Goal: Task Accomplishment & Management: Complete application form

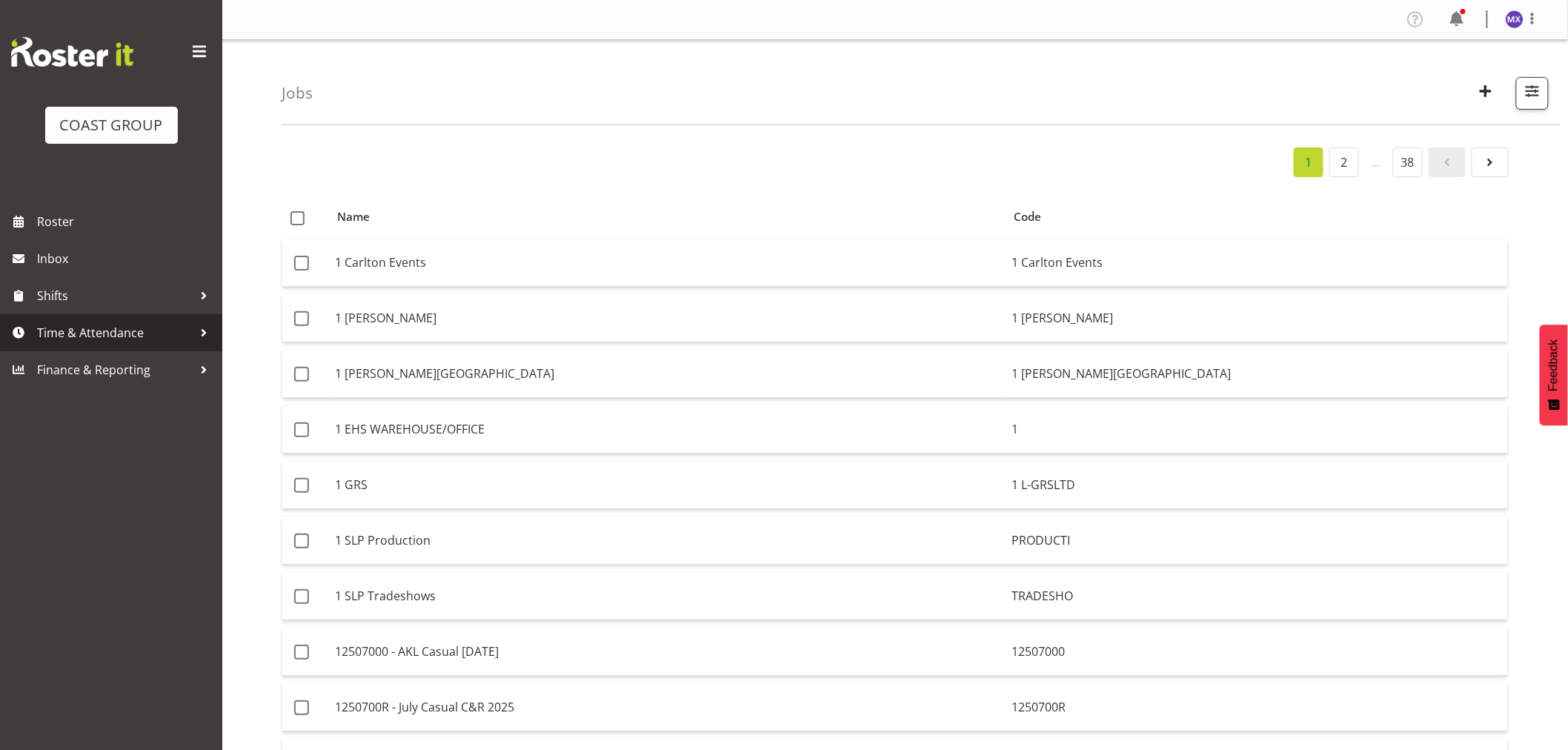
click at [81, 330] on span "Time & Attendance" at bounding box center [114, 332] width 155 height 22
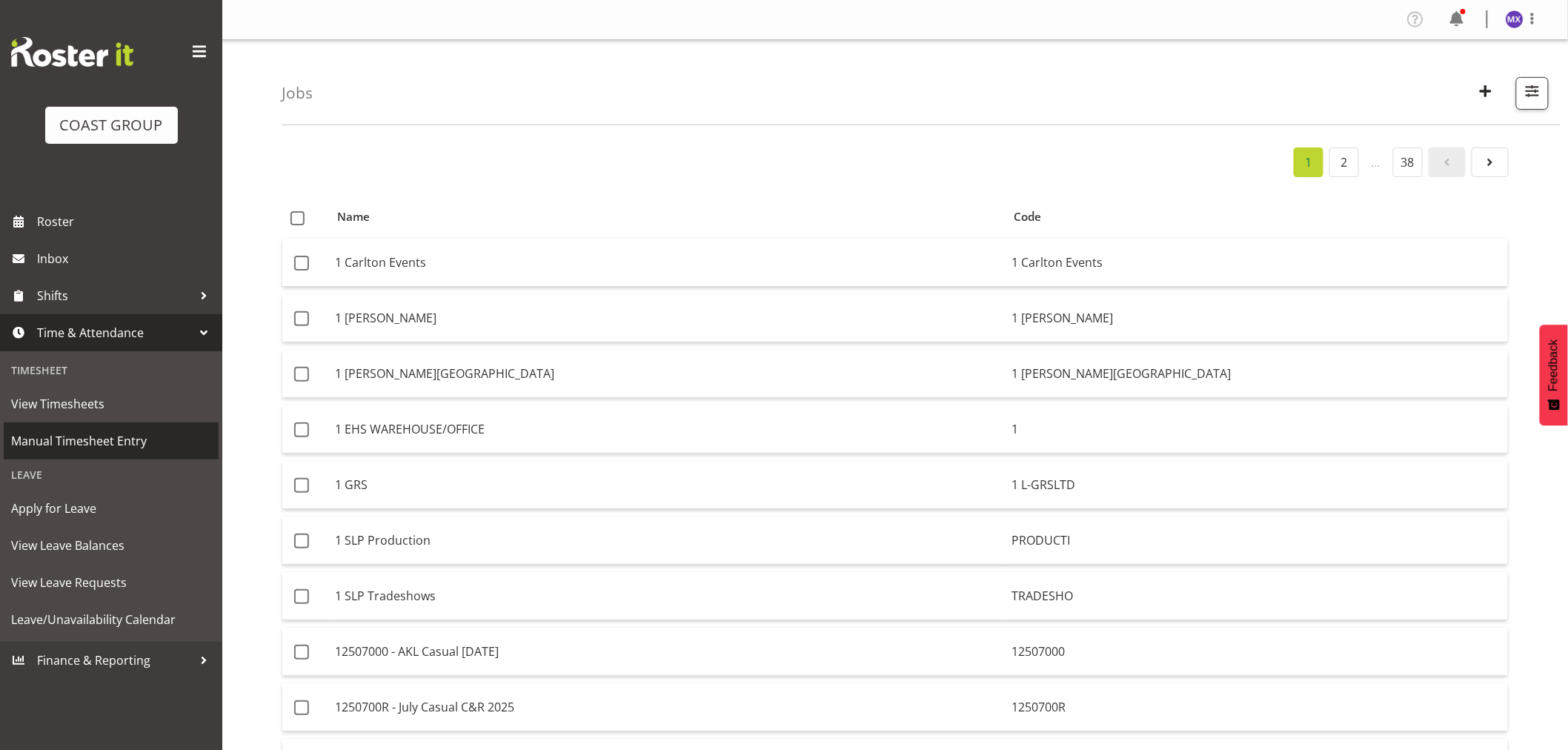
click at [75, 443] on span "Manual Timesheet Entry" at bounding box center [111, 441] width 200 height 22
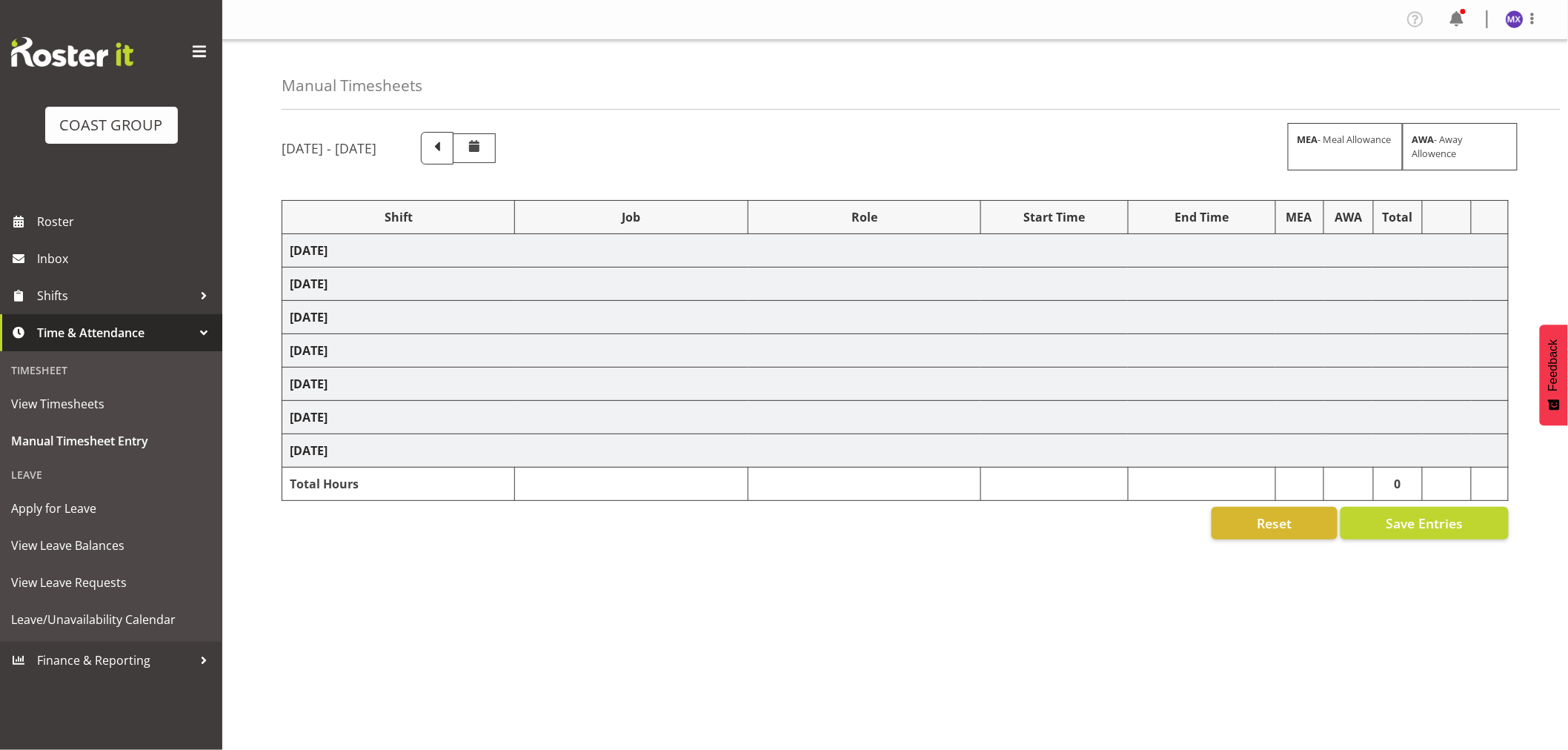
select select "69"
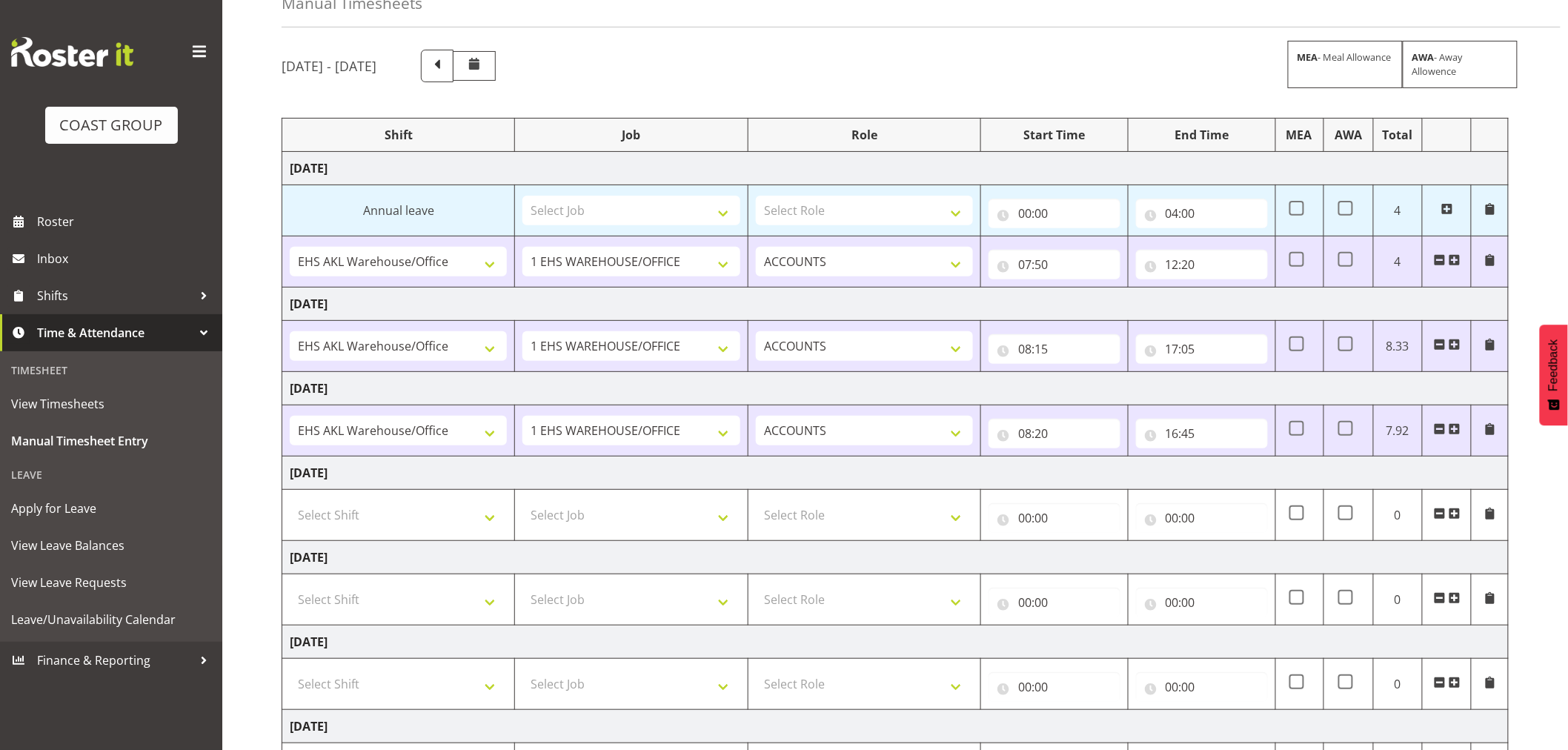
scroll to position [164, 0]
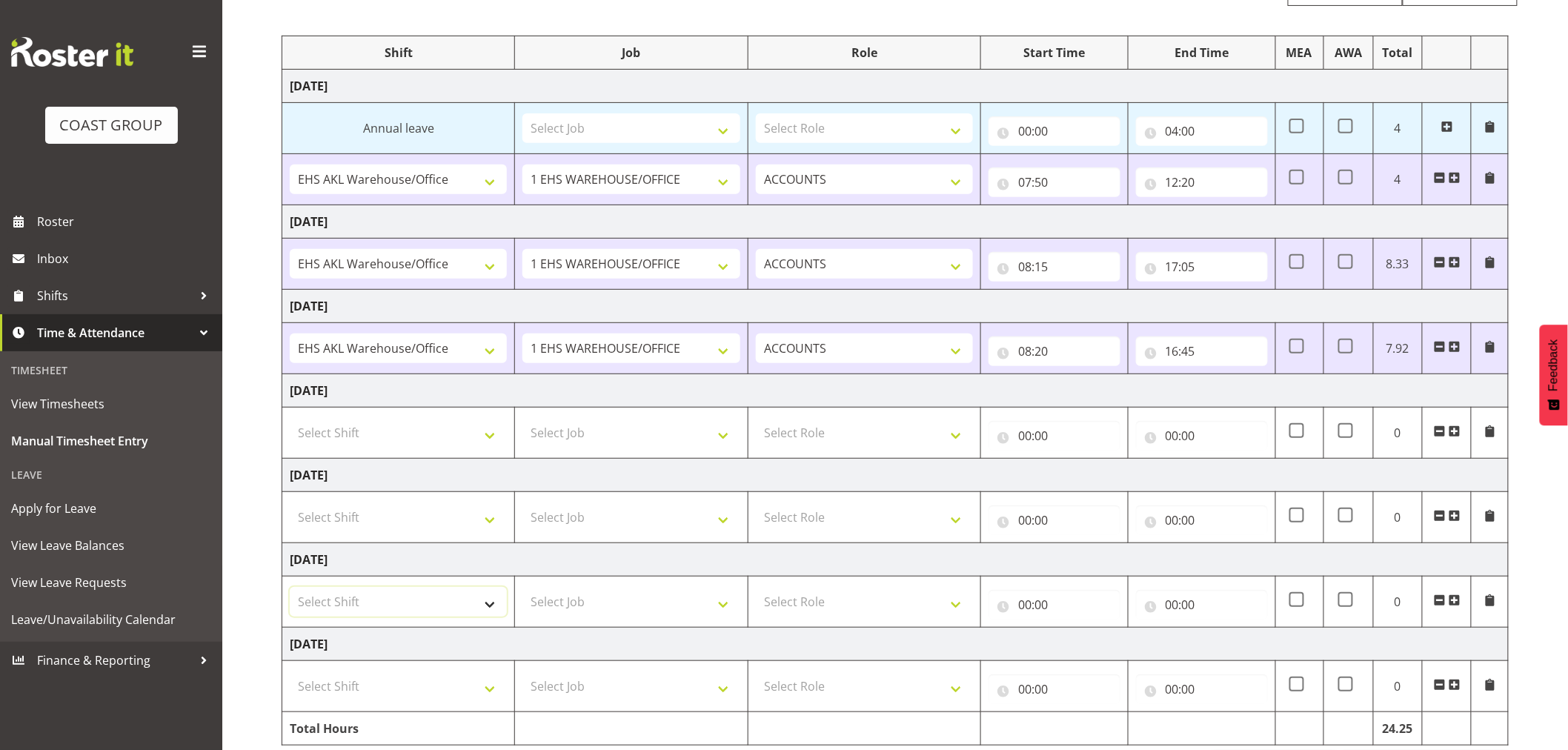
click at [491, 617] on select "Select Shift EHS AKL Warehouse/Office" at bounding box center [398, 602] width 218 height 30
select select "1083"
click at [290, 587] on select "Select Shift EHS AKL Warehouse/Office" at bounding box center [398, 602] width 218 height 30
click at [717, 606] on select "Select Job 1 Carlton Events 1 [PERSON_NAME][GEOGRAPHIC_DATA] 1 [PERSON_NAME][GE…" at bounding box center [631, 602] width 218 height 30
select select "69"
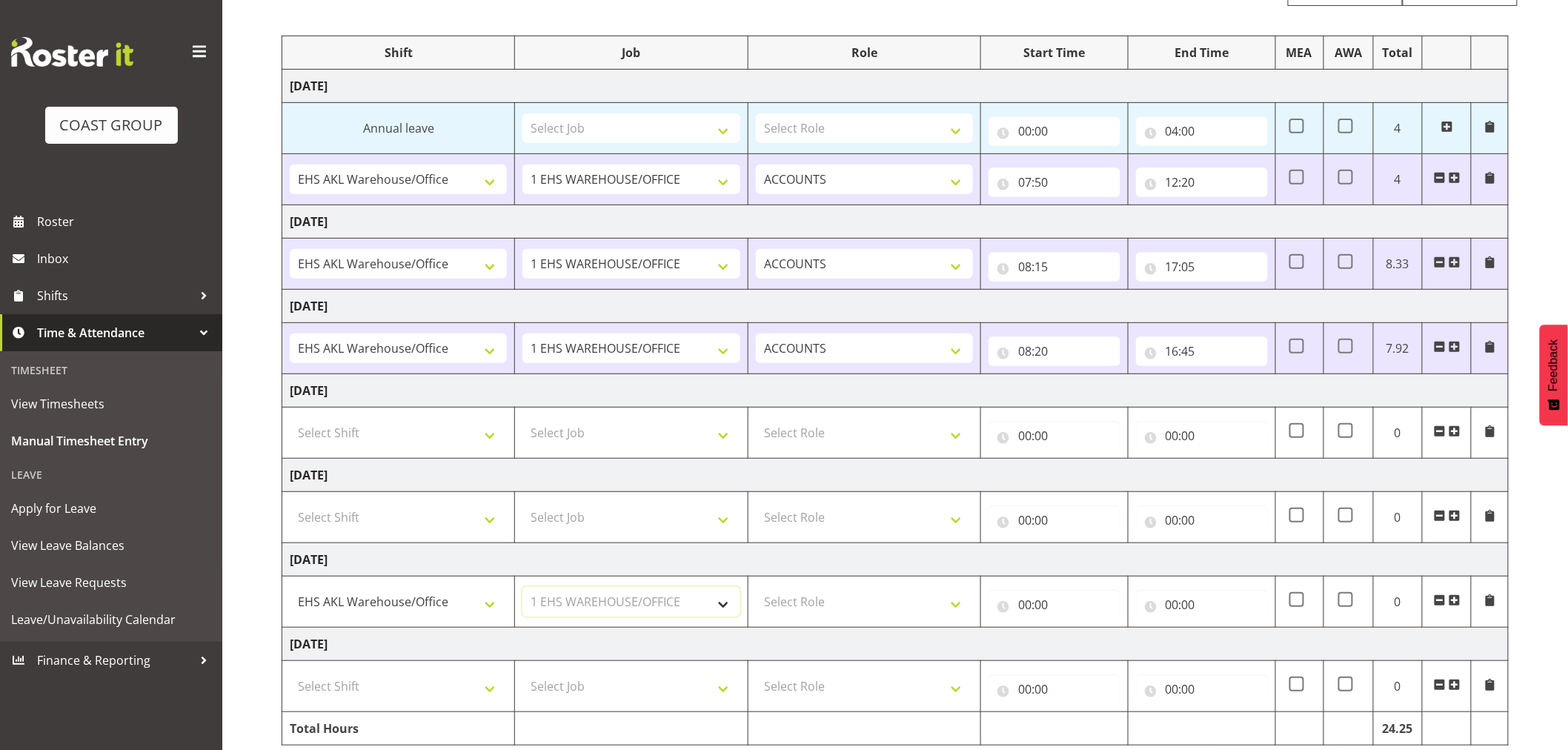
click at [522, 587] on select "Select Job 1 Carlton Events 1 [PERSON_NAME][GEOGRAPHIC_DATA] 1 [PERSON_NAME][GE…" at bounding box center [631, 602] width 218 height 30
click at [956, 608] on select "Select Role ACCOUNTS" at bounding box center [865, 602] width 218 height 30
select select "204"
click at [756, 587] on select "Select Role ACCOUNTS" at bounding box center [865, 602] width 218 height 30
click at [1039, 605] on input "00:00" at bounding box center [1054, 605] width 131 height 30
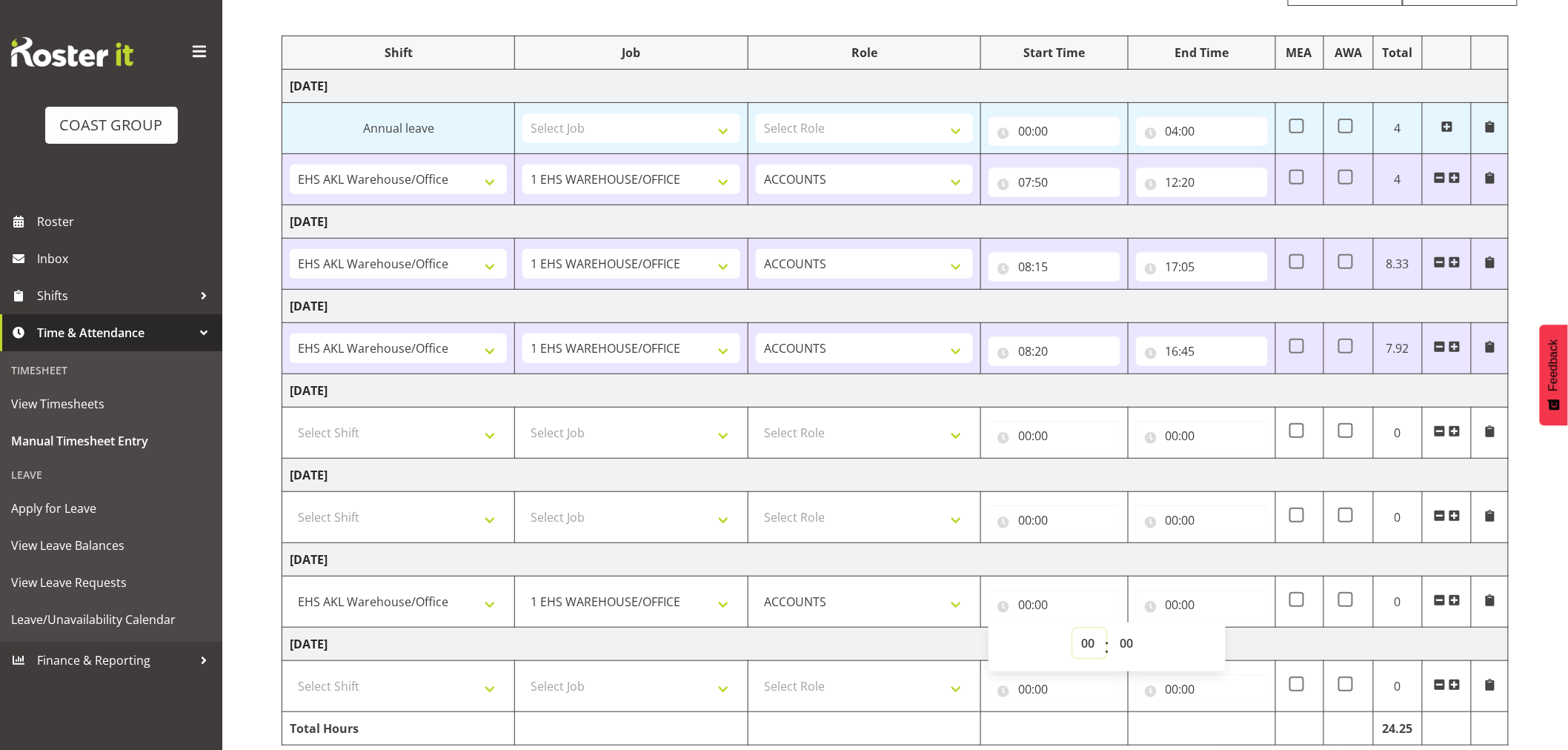
click at [1095, 646] on select "00 01 02 03 04 05 06 07 08 09 10 11 12 13 14 15 16 17 18 19 20 21 22 23" at bounding box center [1089, 643] width 34 height 30
select select "8"
click at [1073, 628] on select "00 01 02 03 04 05 06 07 08 09 10 11 12 13 14 15 16 17 18 19 20 21 22 23" at bounding box center [1089, 643] width 34 height 30
type input "08:00"
click at [1129, 643] on select "00 01 02 03 04 05 06 07 08 09 10 11 12 13 14 15 16 17 18 19 20 21 22 23 24 25 2…" at bounding box center [1128, 643] width 34 height 30
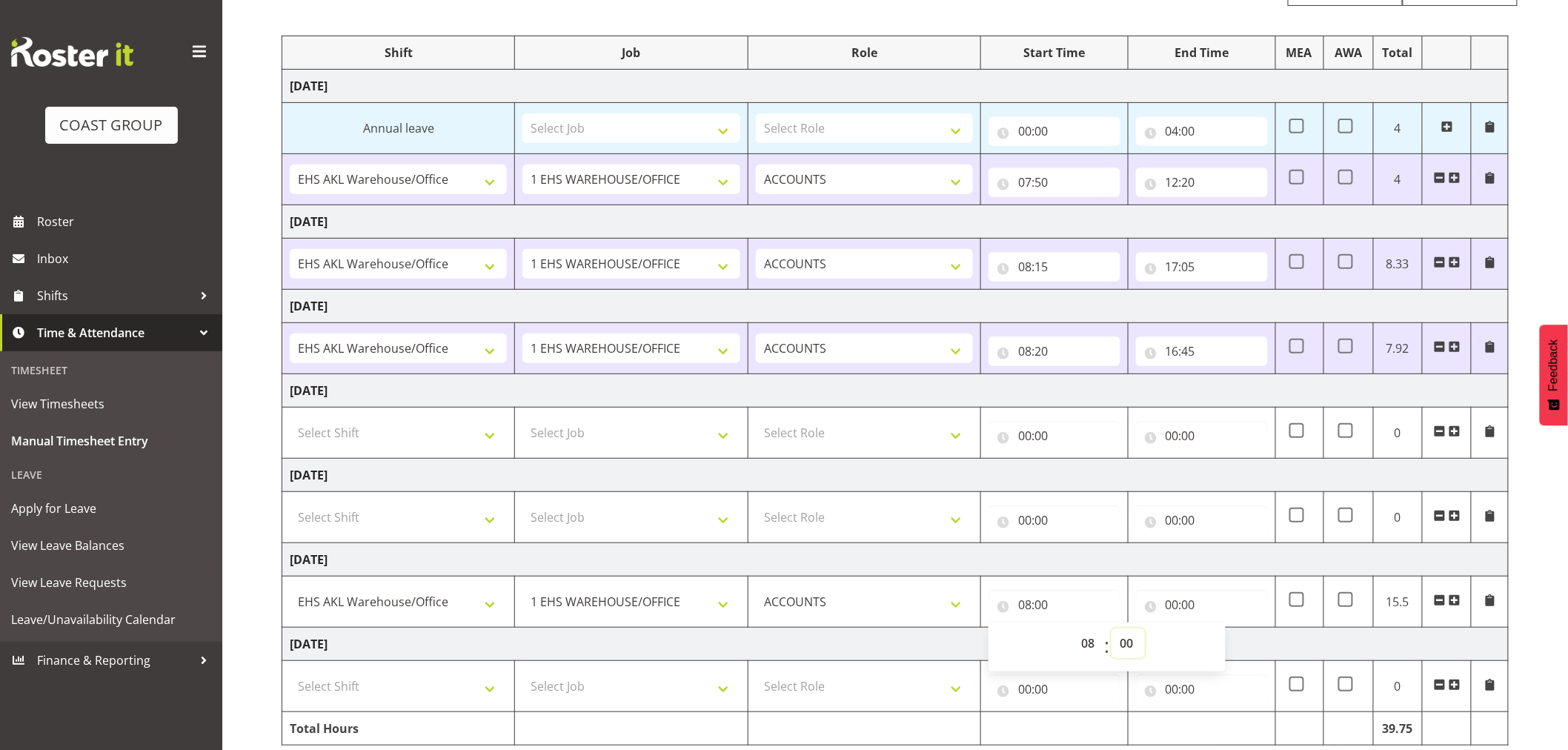
select select "10"
click at [1111, 628] on select "00 01 02 03 04 05 06 07 08 09 10 11 12 13 14 15 16 17 18 19 20 21 22 23 24 25 2…" at bounding box center [1128, 643] width 34 height 30
type input "08:10"
click at [1227, 605] on input "00:00" at bounding box center [1201, 605] width 131 height 30
click at [1542, 646] on div "[DATE] - [DATE] MEA - Meal Allowance AWA - Away Allowence Shift Job Role Start …" at bounding box center [924, 375] width 1286 height 839
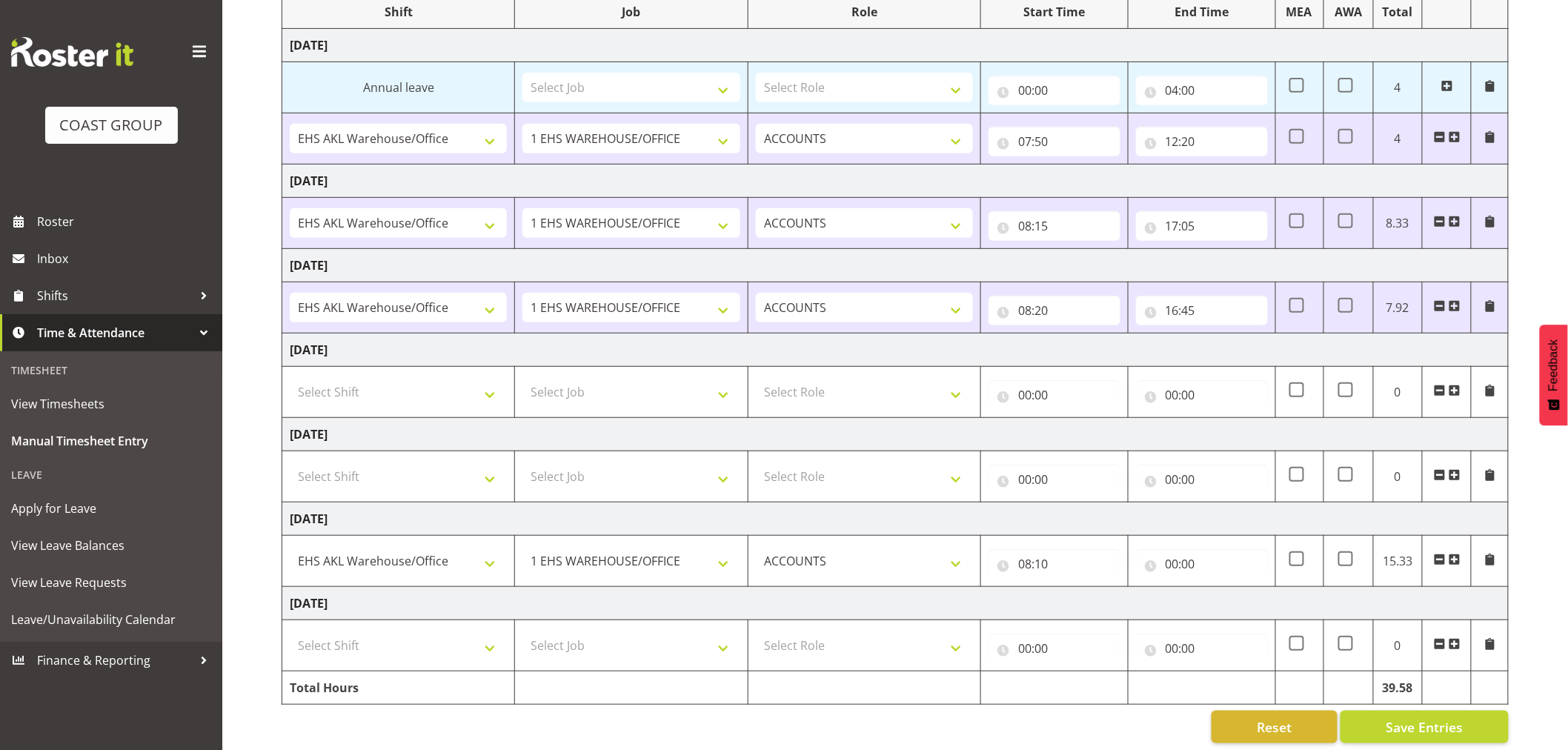
scroll to position [223, 0]
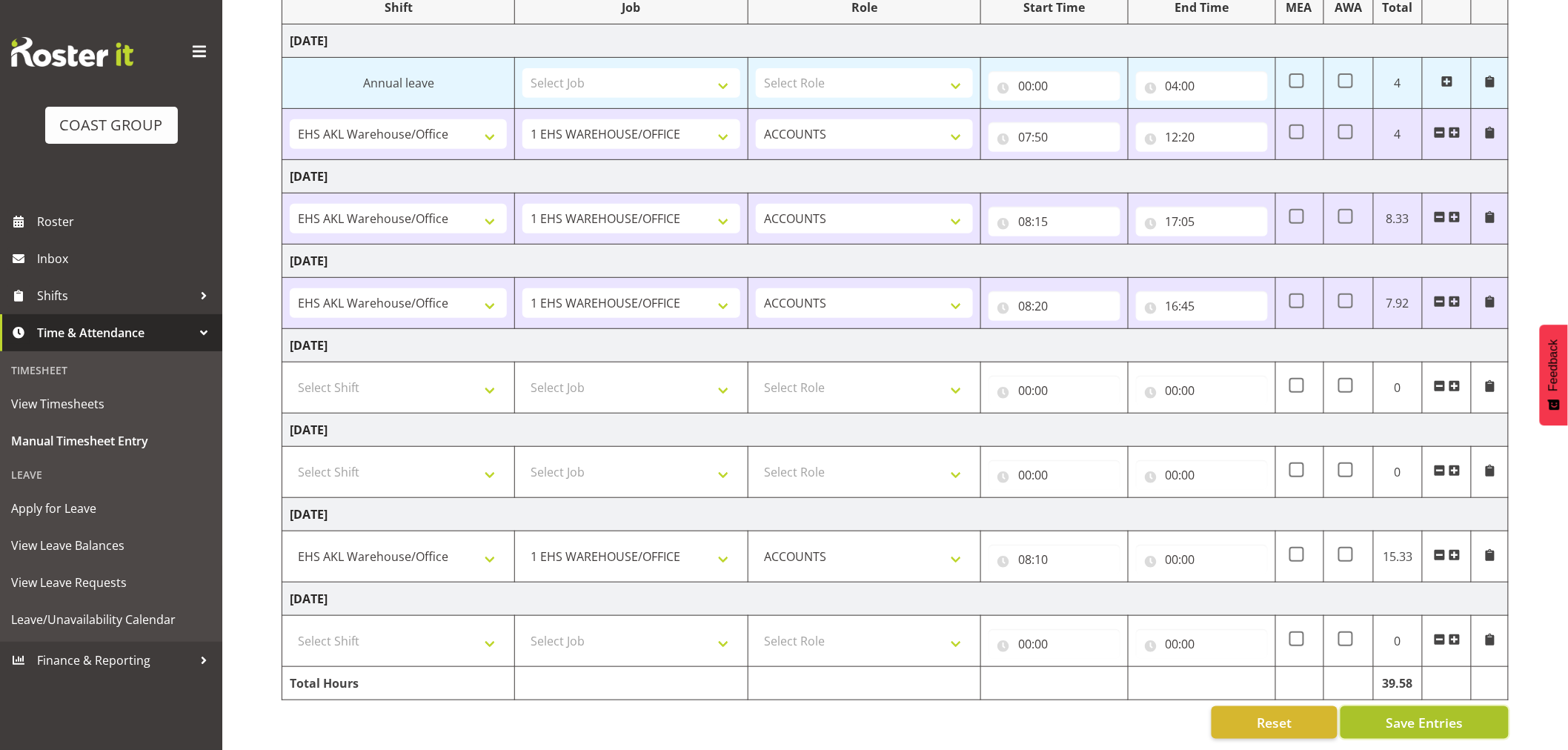
click at [1457, 714] on span "Save Entries" at bounding box center [1425, 721] width 77 height 19
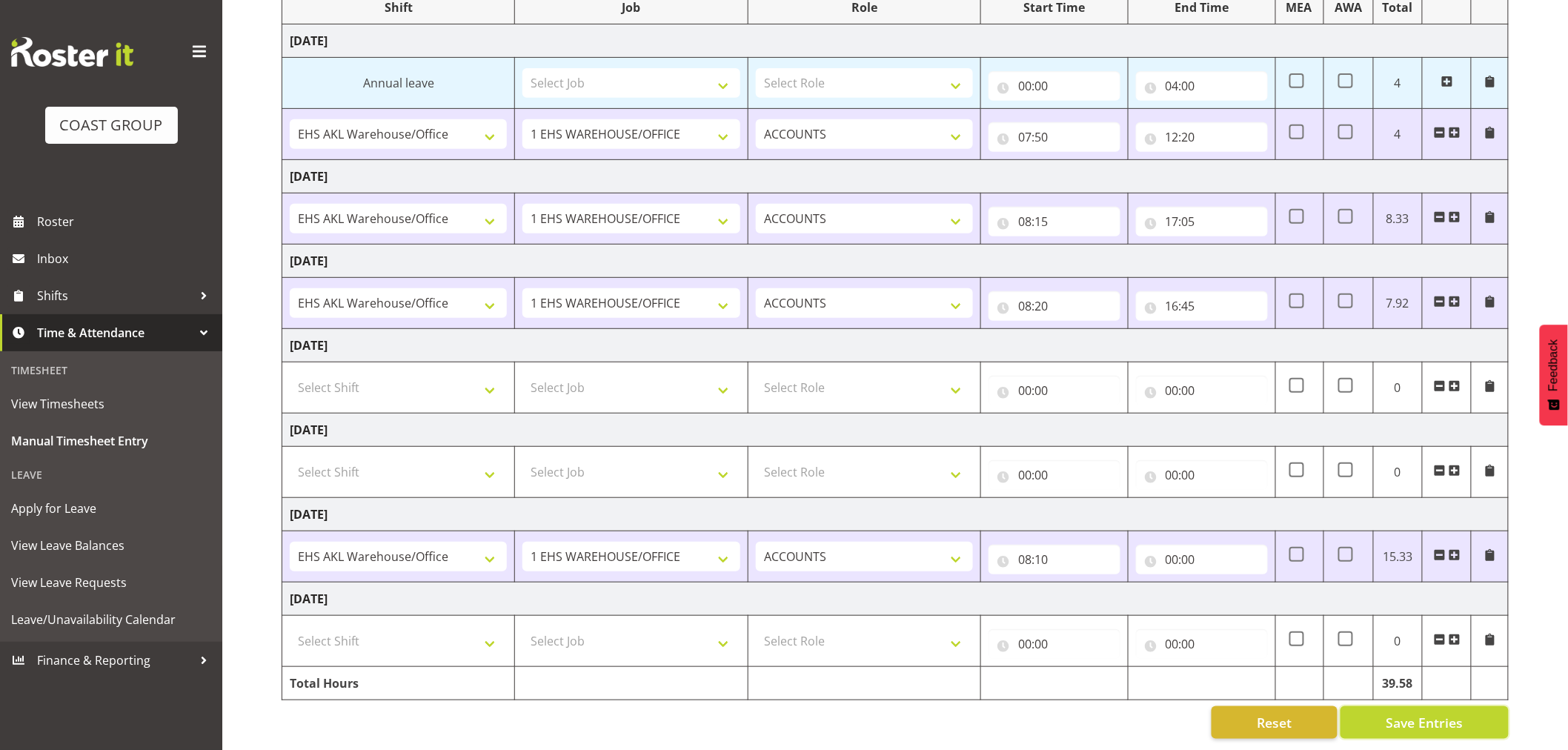
scroll to position [0, 0]
